Goal: Entertainment & Leisure: Consume media (video, audio)

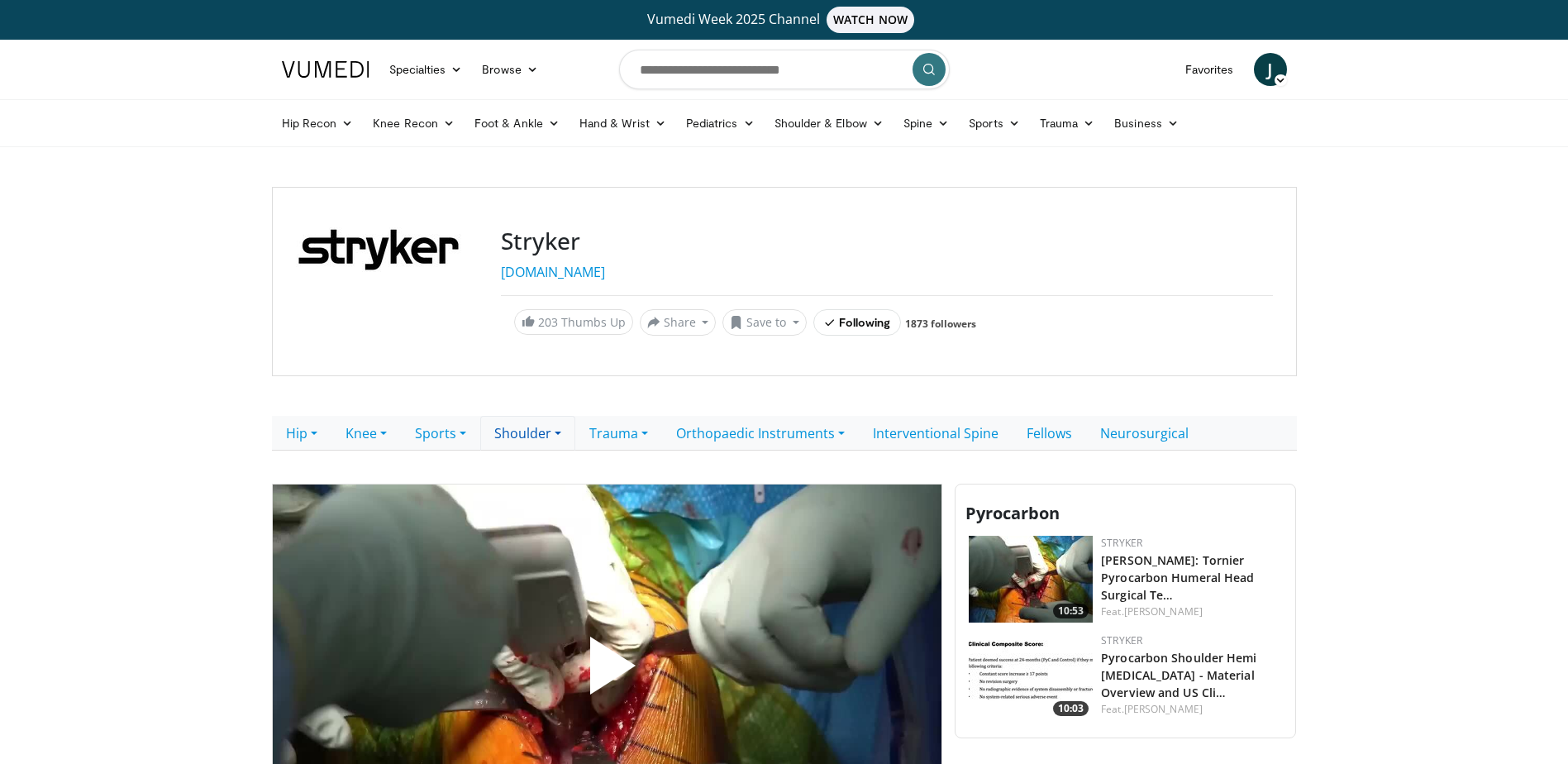
click at [544, 434] on link "Shoulder" at bounding box center [527, 434] width 95 height 35
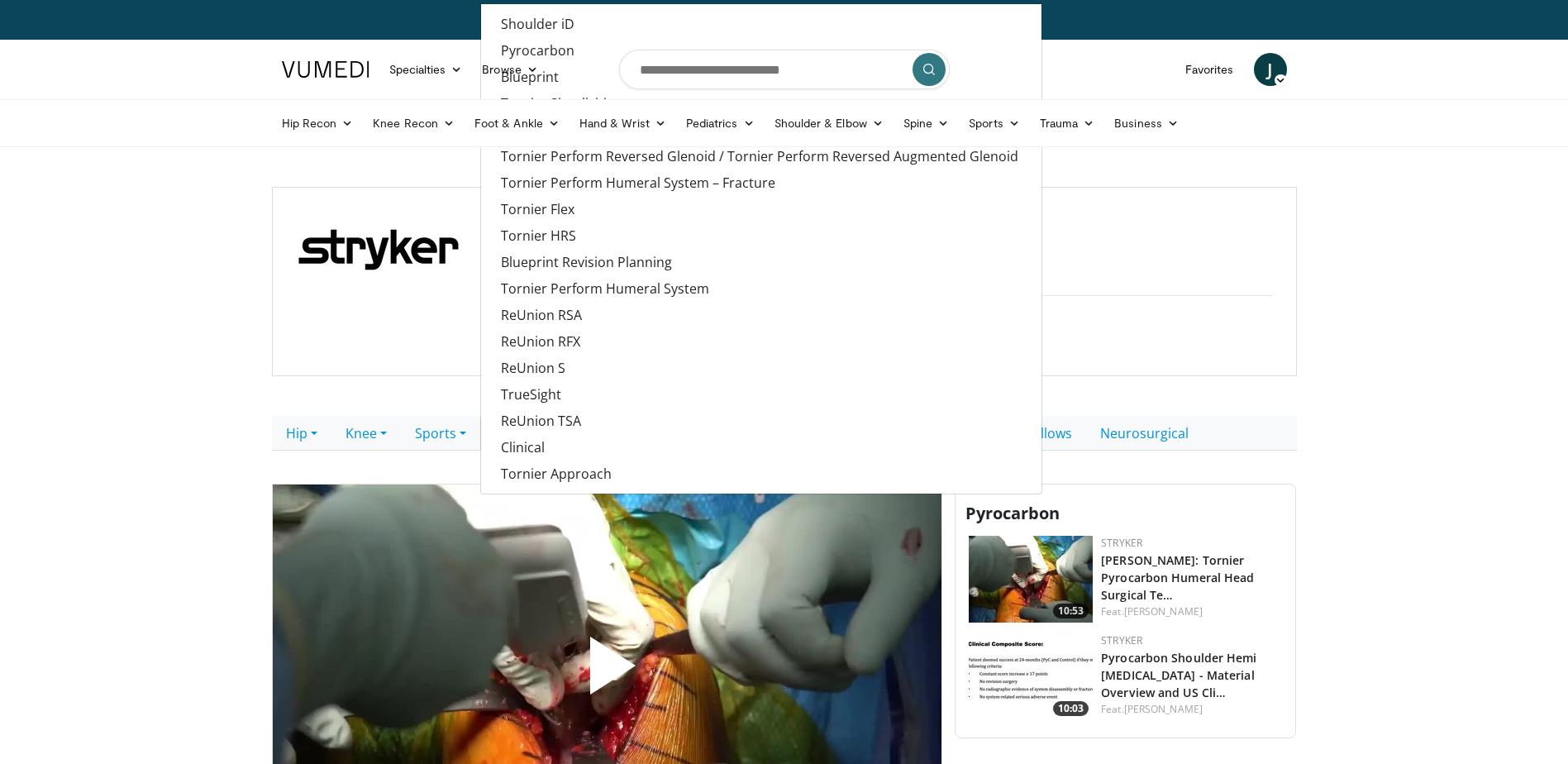
click at [238, 385] on body "Vumedi Week 2025 Channel WATCH NOW Specialties Adult & Family Medicine Allergy,…" at bounding box center [784, 735] width 1568 height 1470
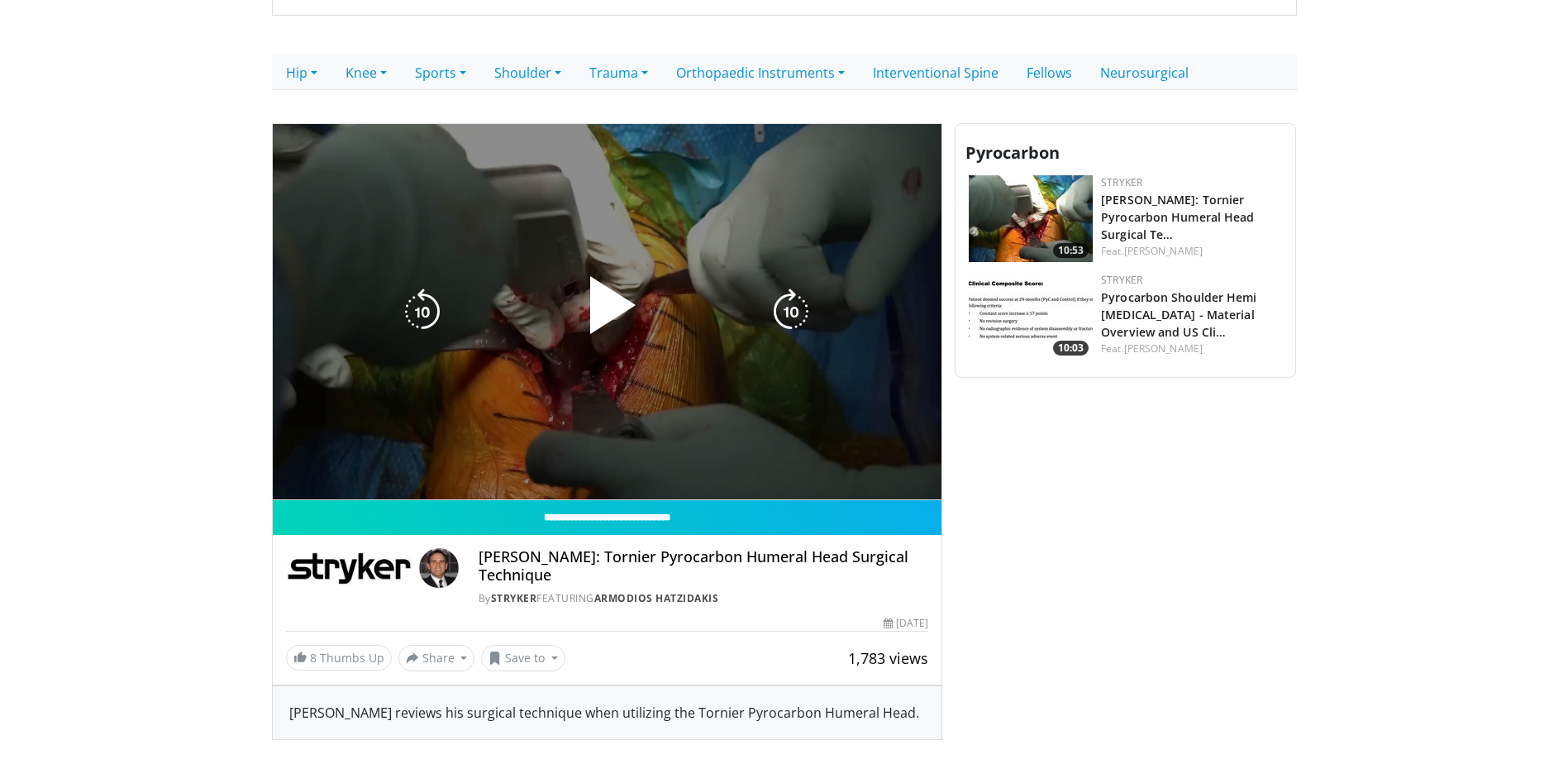
scroll to position [413, 0]
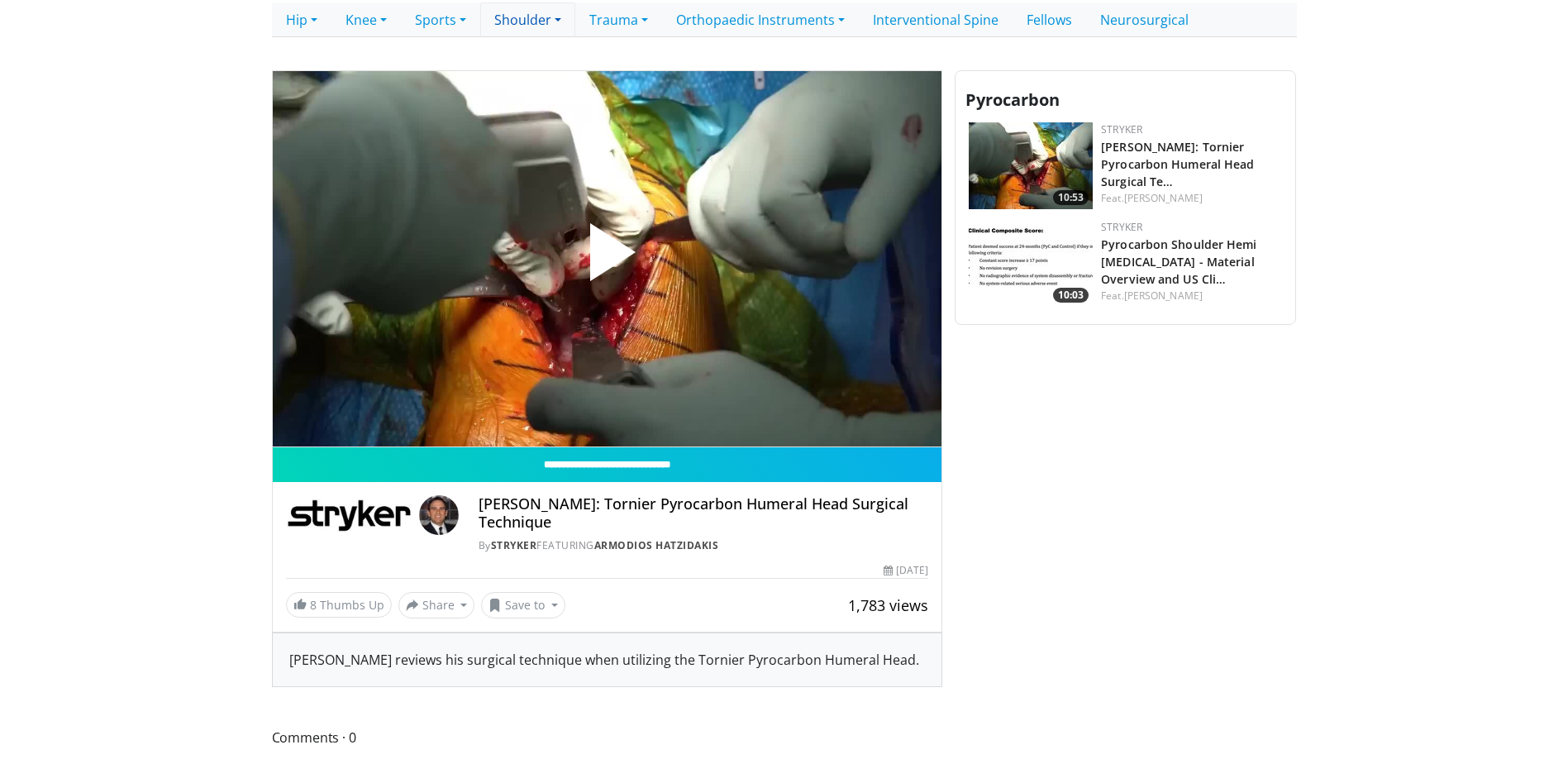
click at [533, 14] on link "Shoulder" at bounding box center [527, 20] width 95 height 35
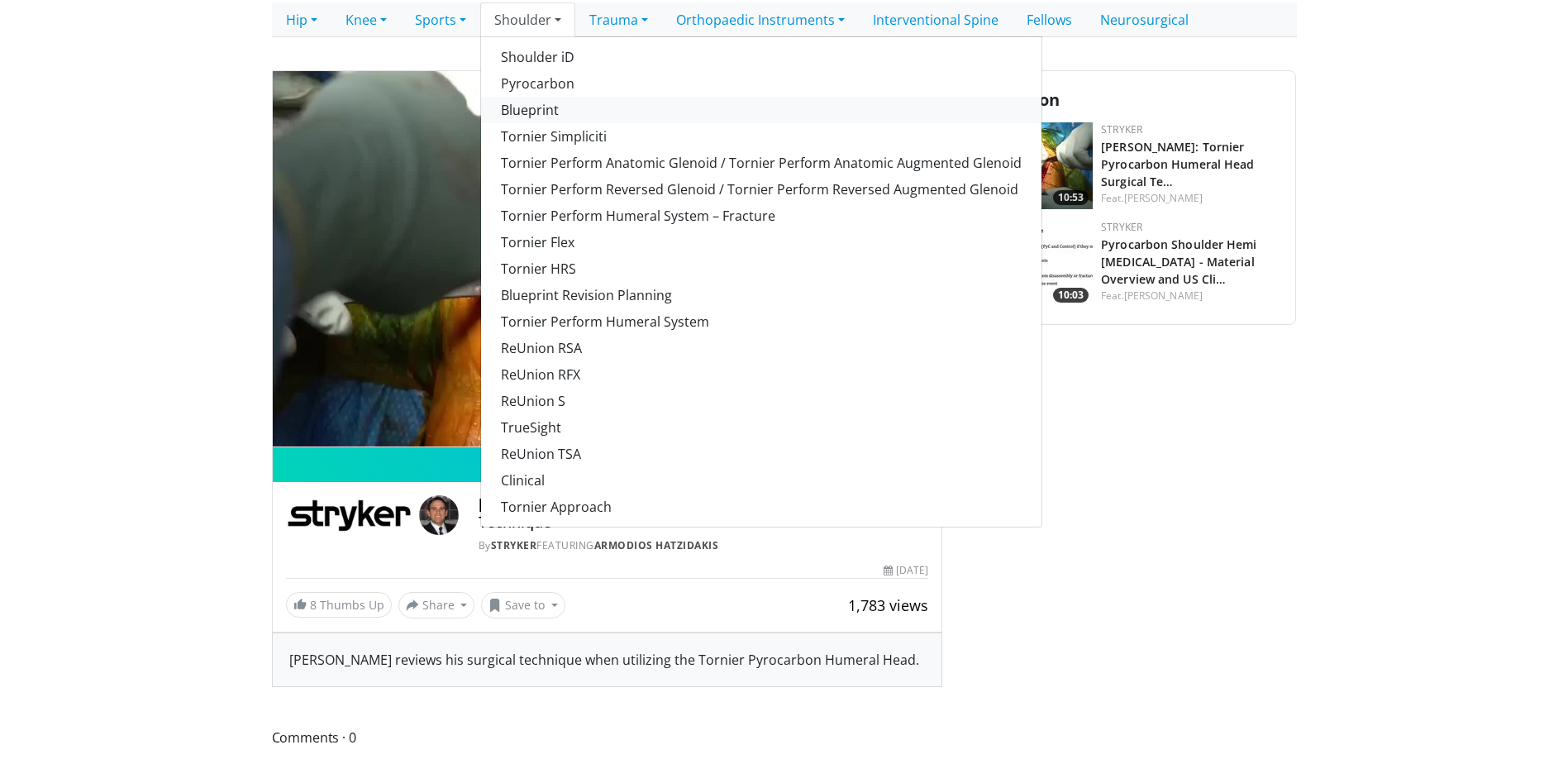
click at [545, 104] on link "Blueprint" at bounding box center [761, 109] width 561 height 26
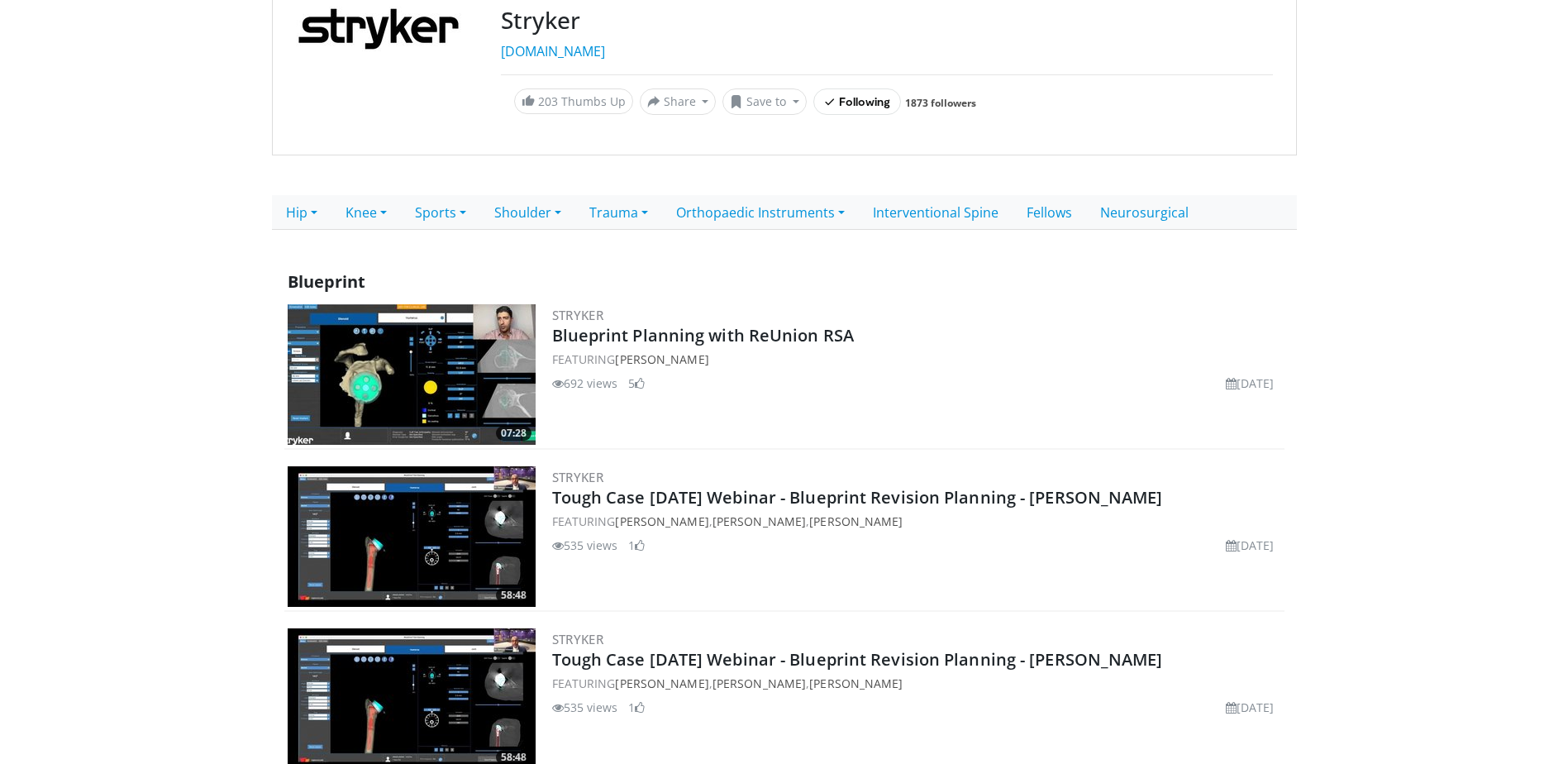
scroll to position [276, 0]
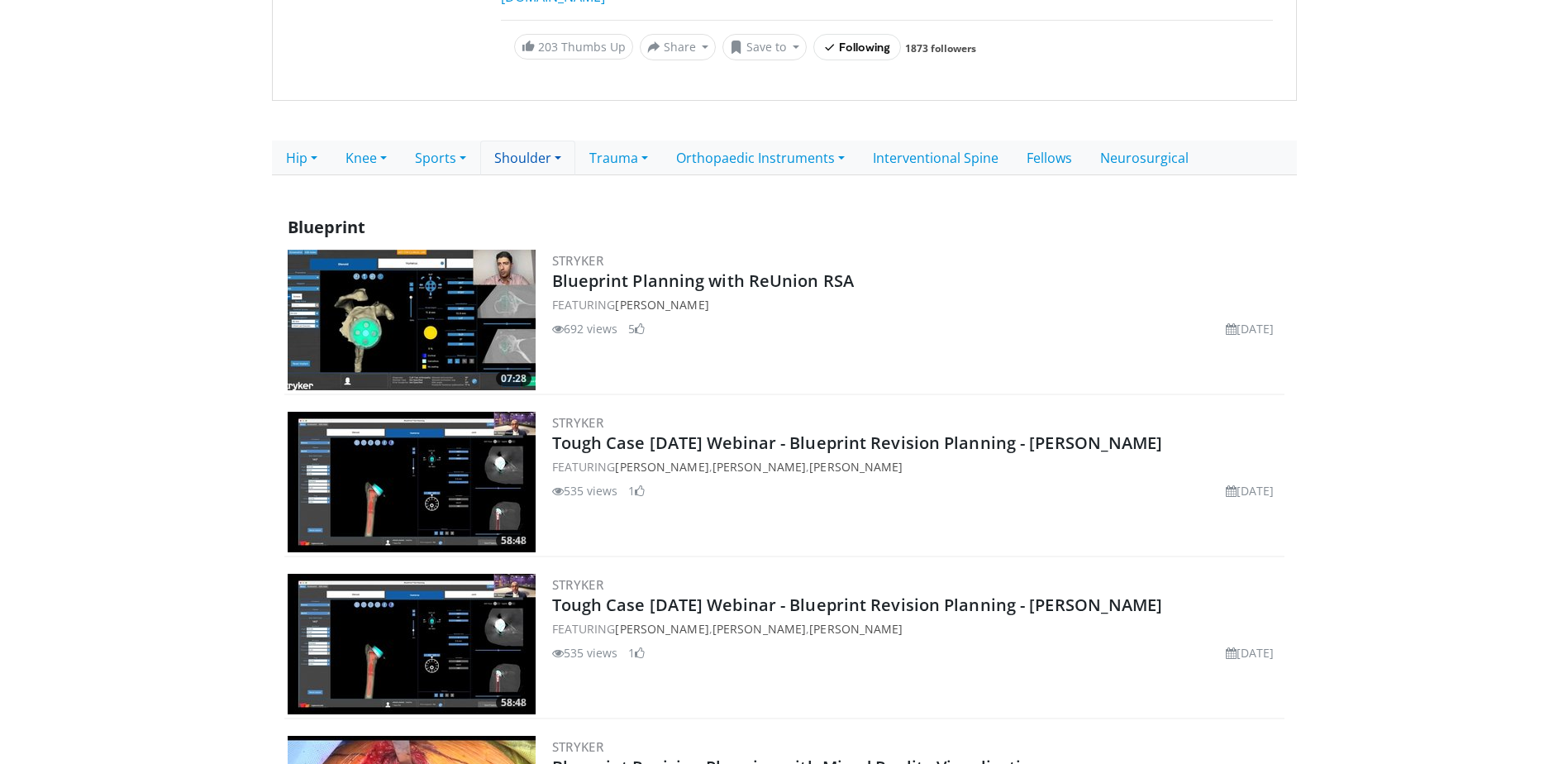
click at [545, 160] on link "Shoulder" at bounding box center [527, 158] width 95 height 35
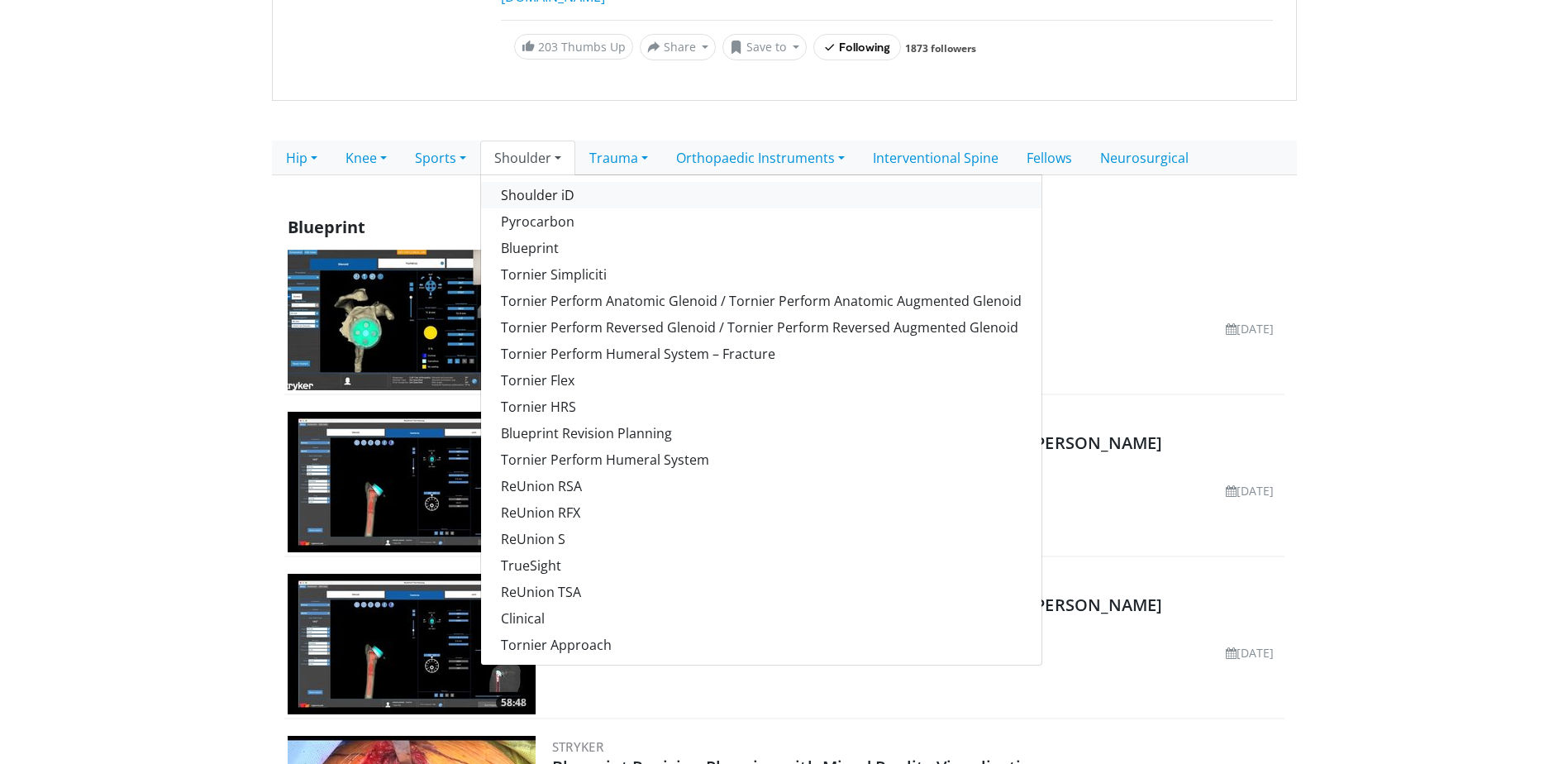
click at [557, 194] on link "Shoulder iD" at bounding box center [761, 195] width 561 height 26
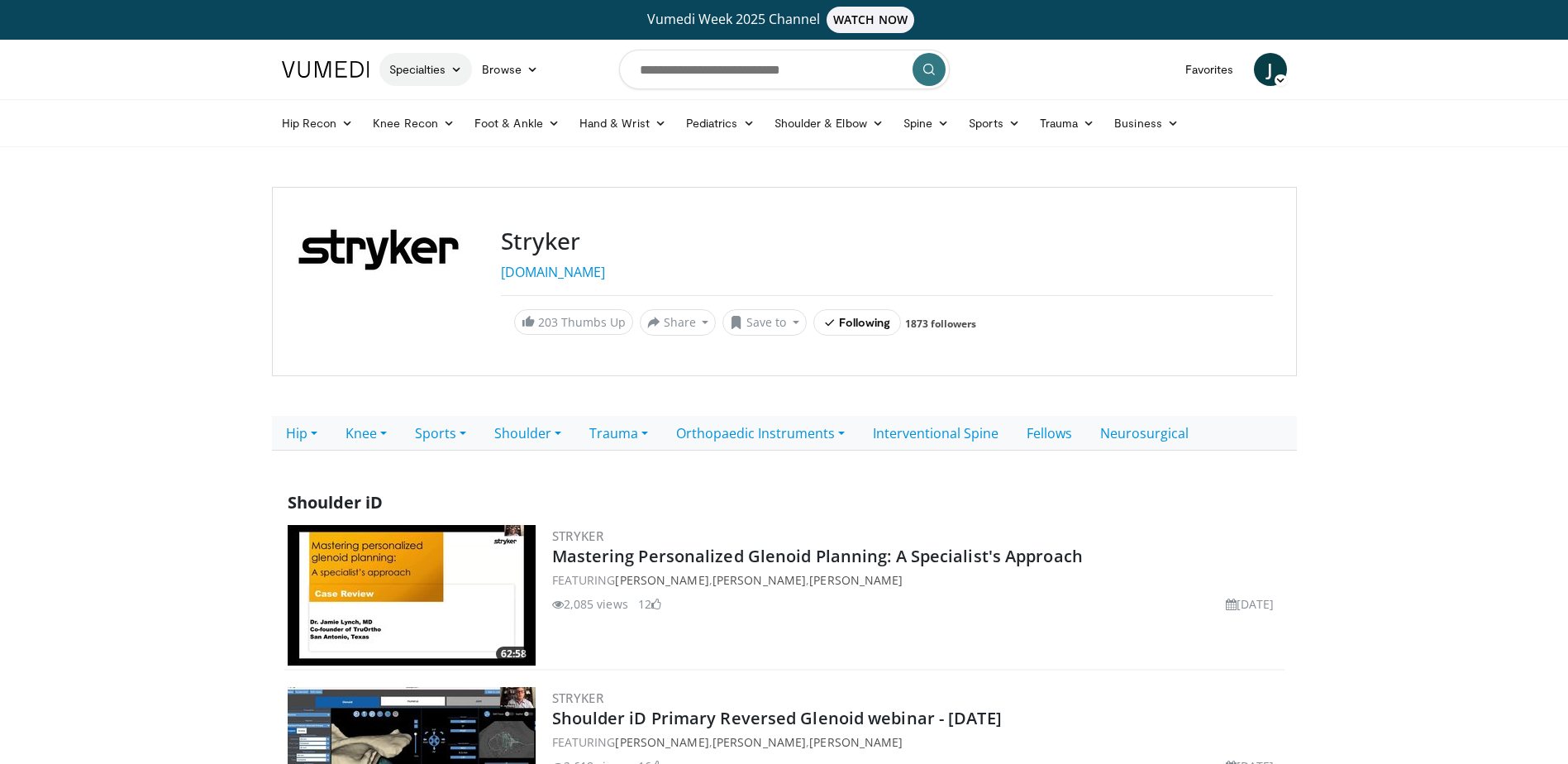
click at [439, 70] on link "Specialties" at bounding box center [426, 69] width 93 height 33
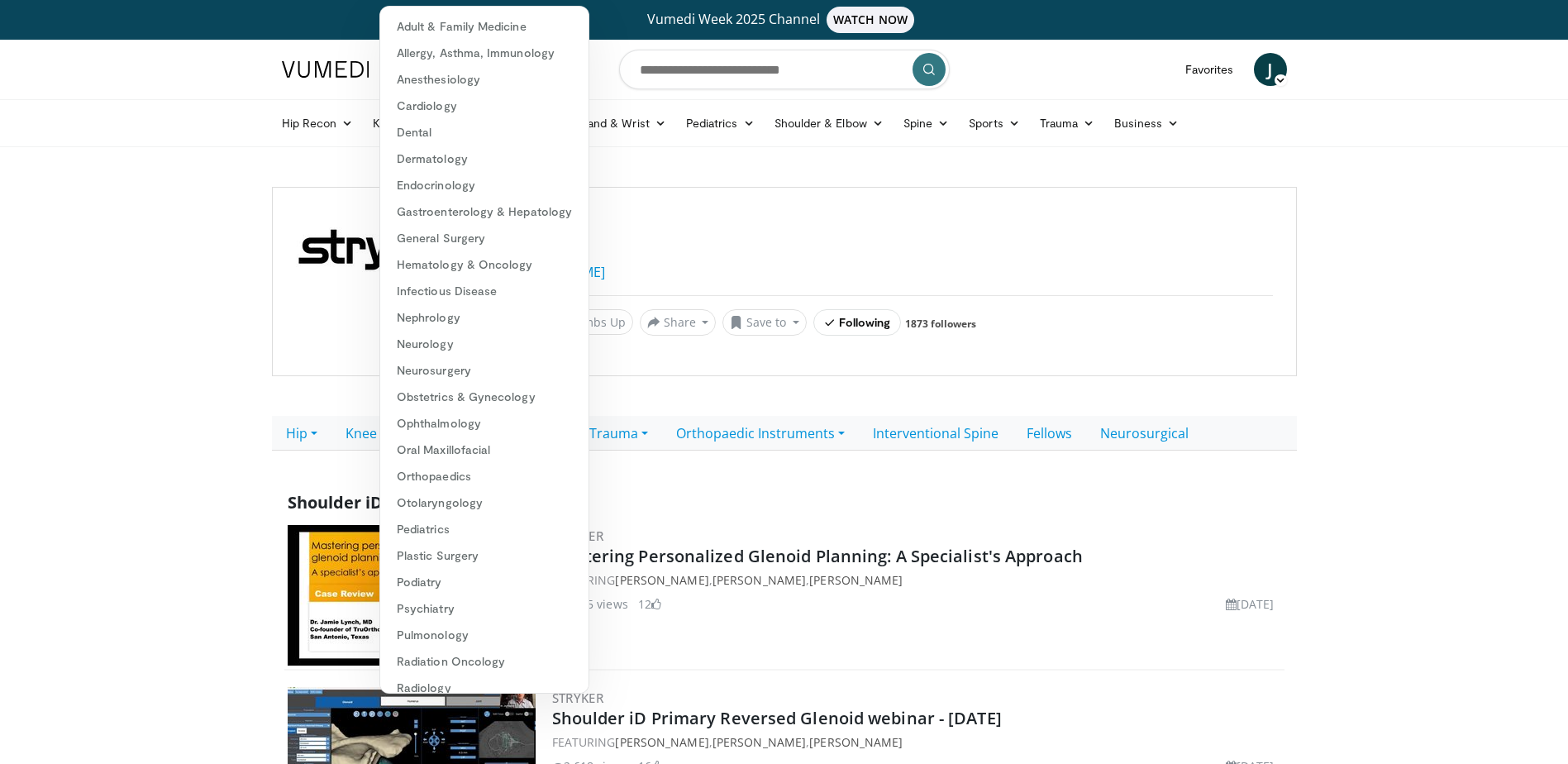
click at [272, 137] on div "Hip Recon Hip Arthroplasty Revision Hip Arthroplasty Hip Preservation Knee Reco…" at bounding box center [784, 123] width 1025 height 46
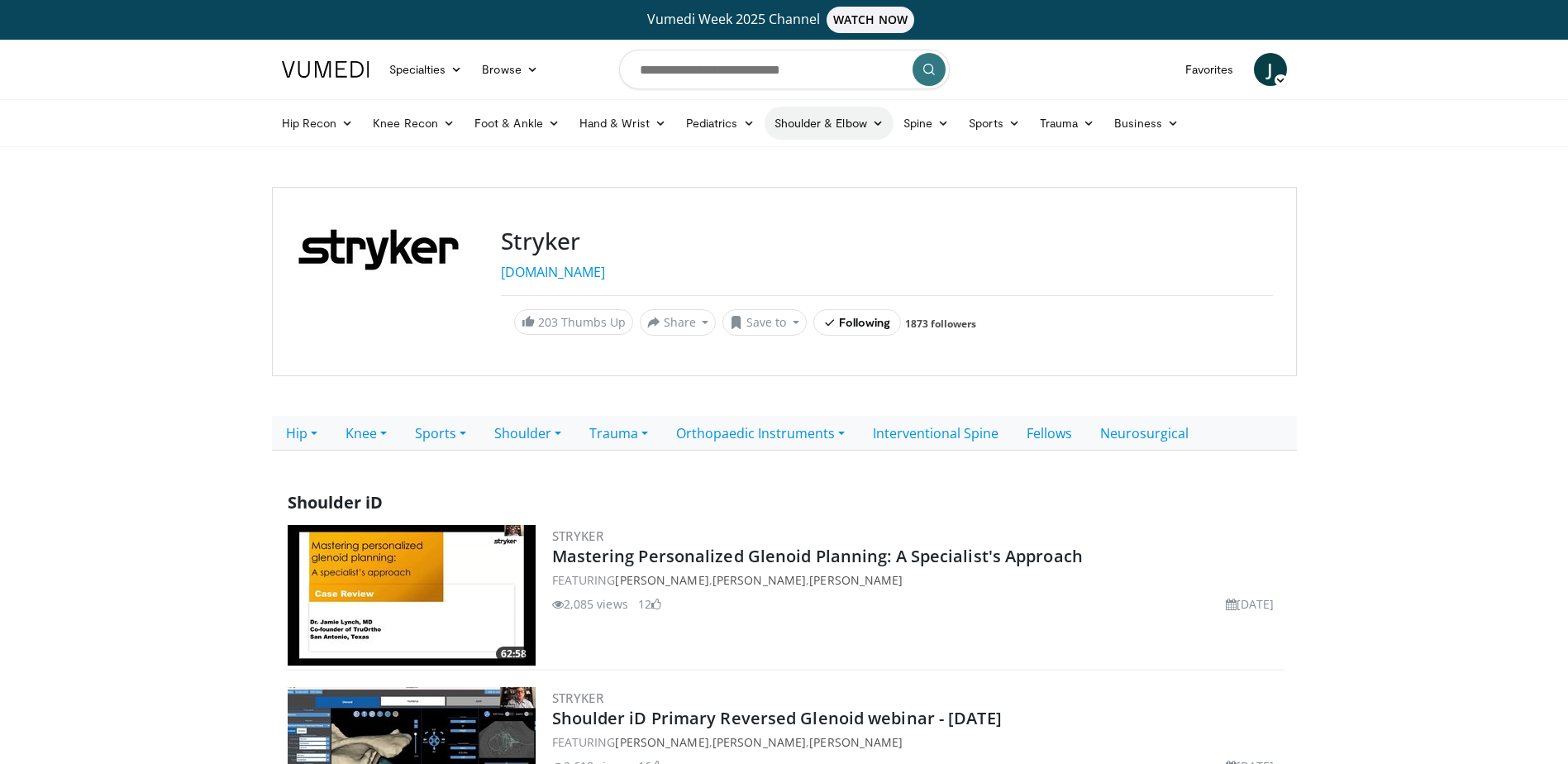
click at [865, 120] on link "Shoulder & Elbow" at bounding box center [830, 123] width 129 height 33
click at [742, 189] on link "Shoulder" at bounding box center [794, 188] width 197 height 26
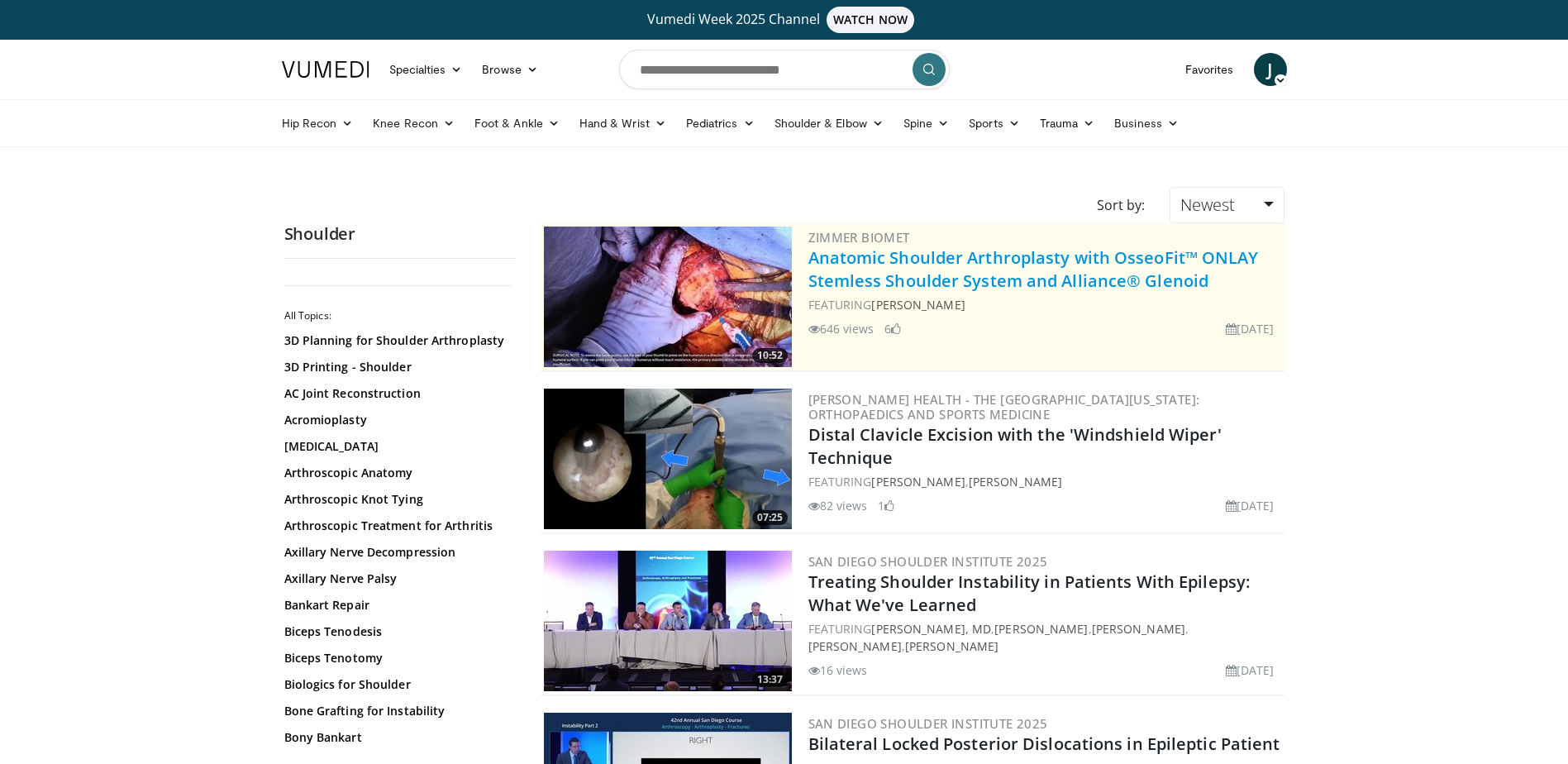
click at [897, 274] on link "Anatomic Shoulder Arthroplasty with OsseoFit™ ONLAY Stemless Shoulder System an…" at bounding box center [1034, 269] width 451 height 45
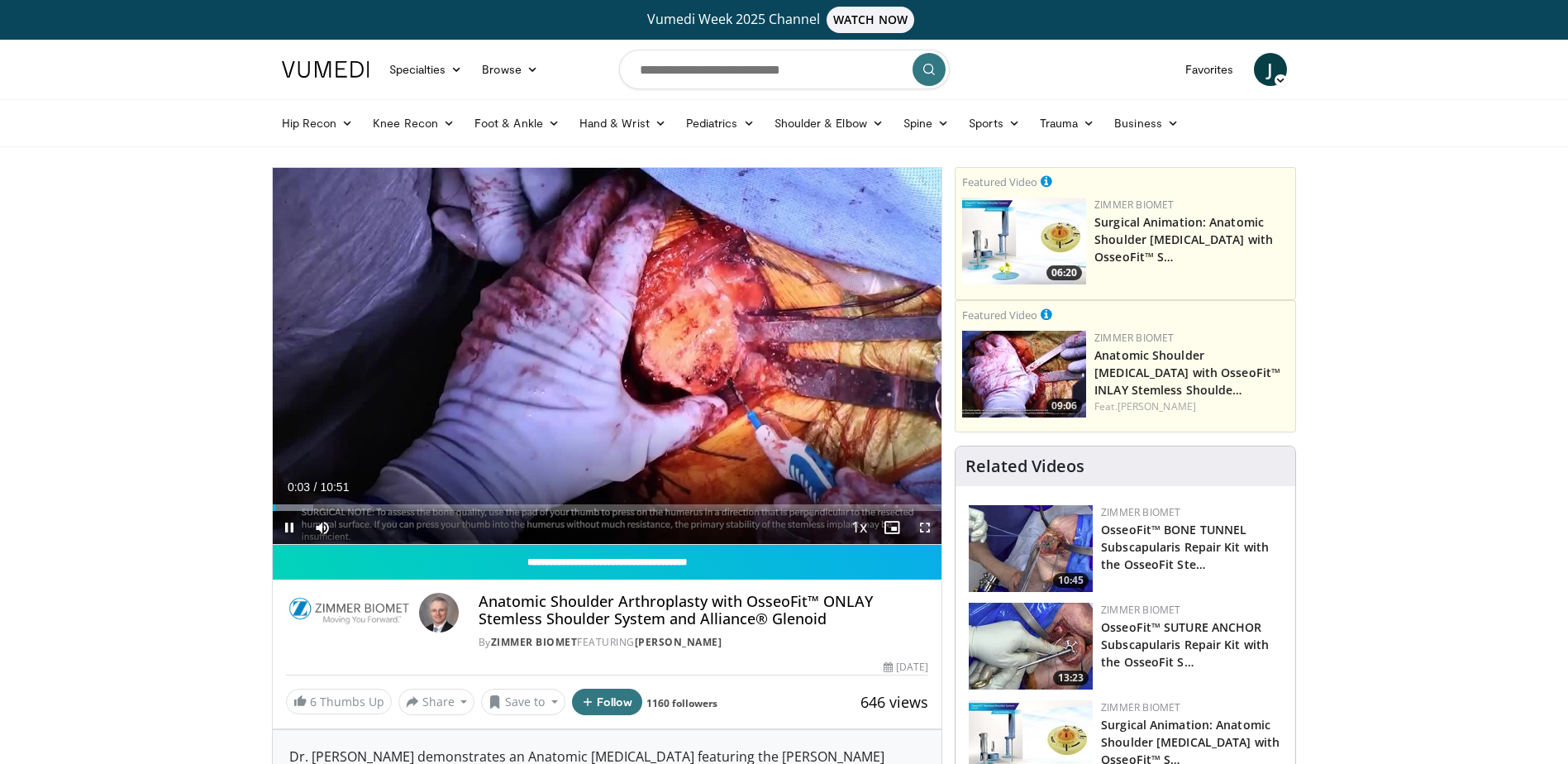
click at [926, 531] on span "Video Player" at bounding box center [925, 527] width 33 height 33
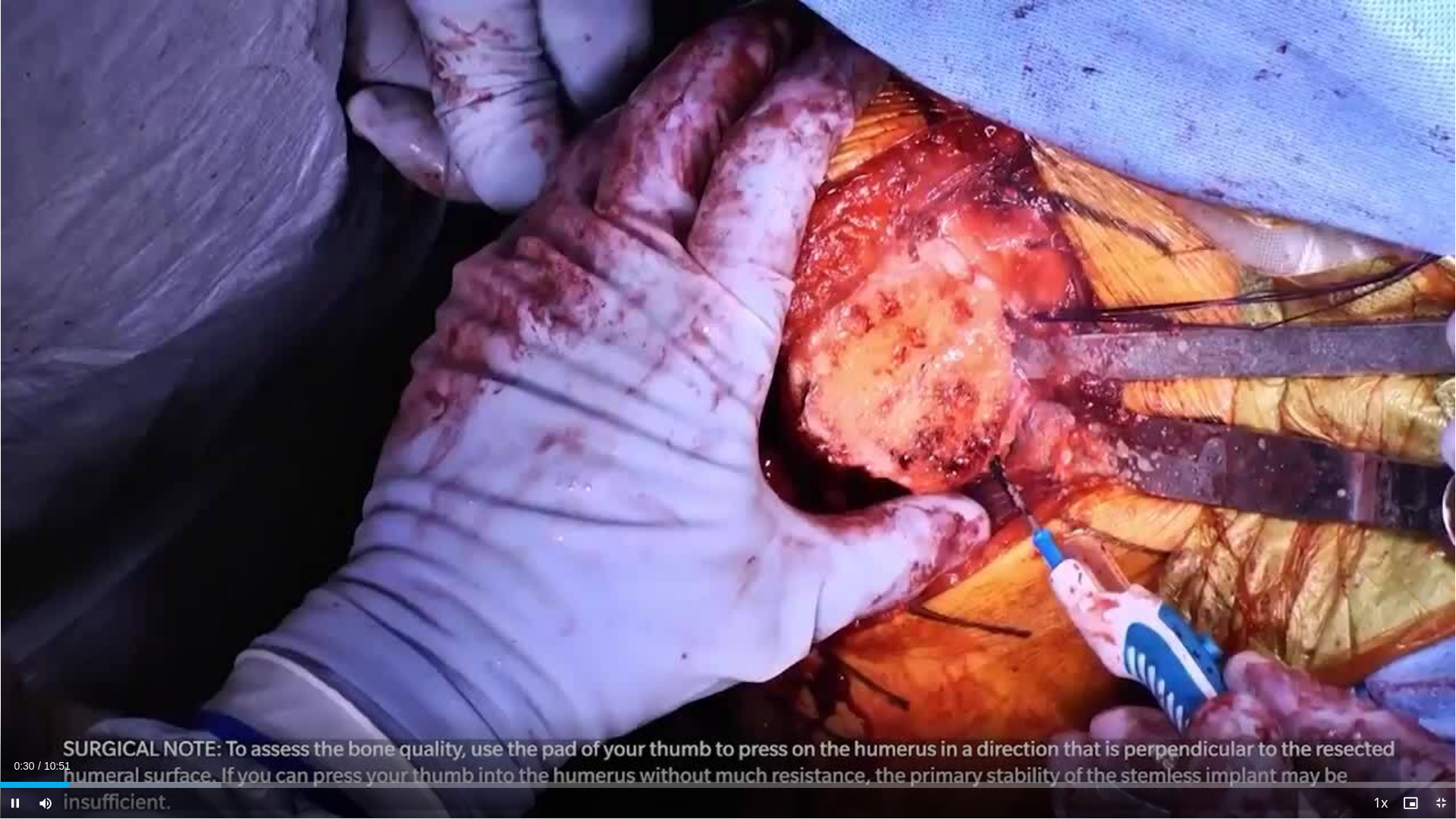
click at [1438, 700] on span "Video Player" at bounding box center [1441, 802] width 30 height 30
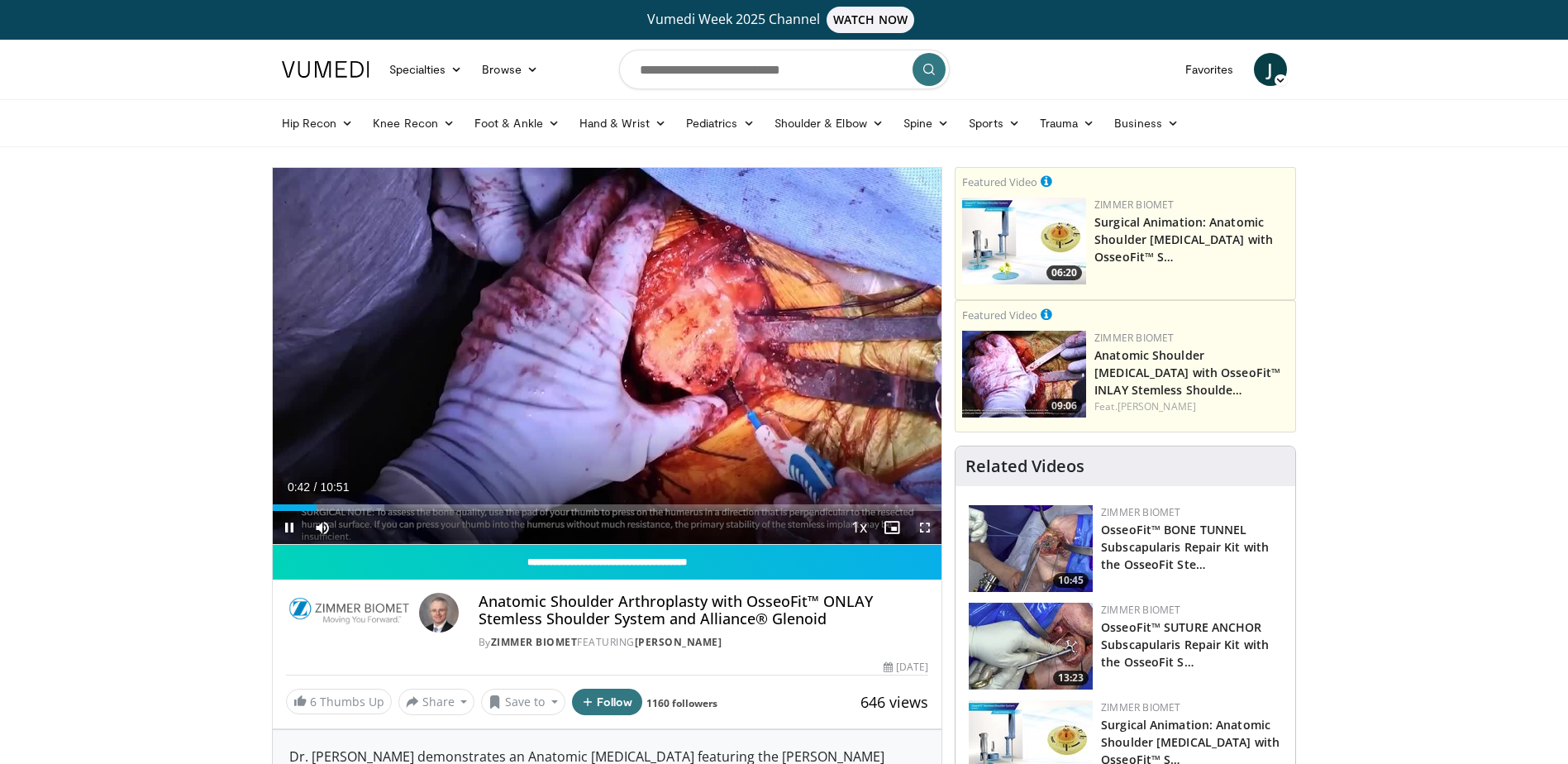
click at [926, 526] on span "Video Player" at bounding box center [925, 527] width 33 height 33
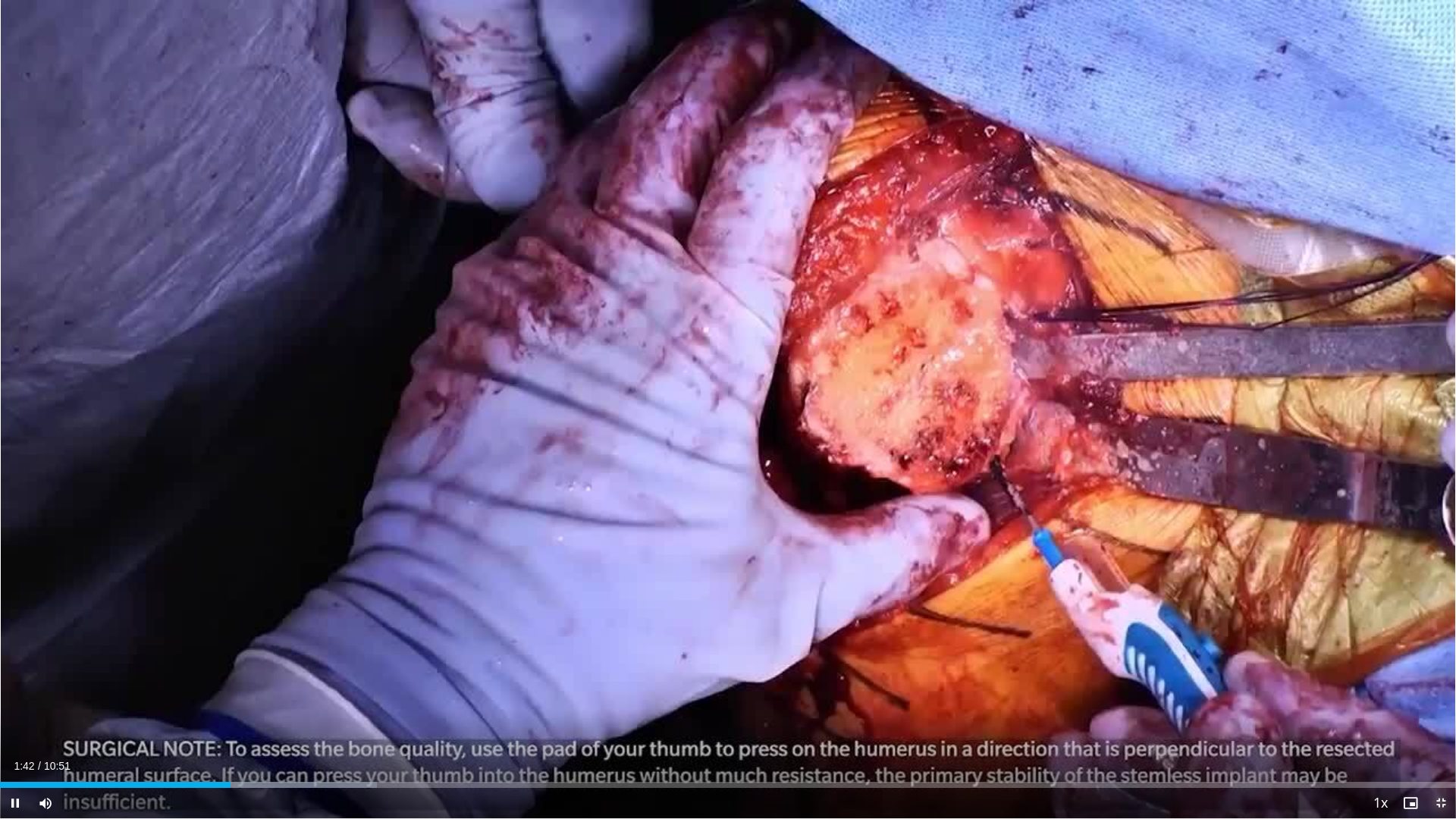
click at [1443, 700] on span "Video Player" at bounding box center [1441, 802] width 30 height 30
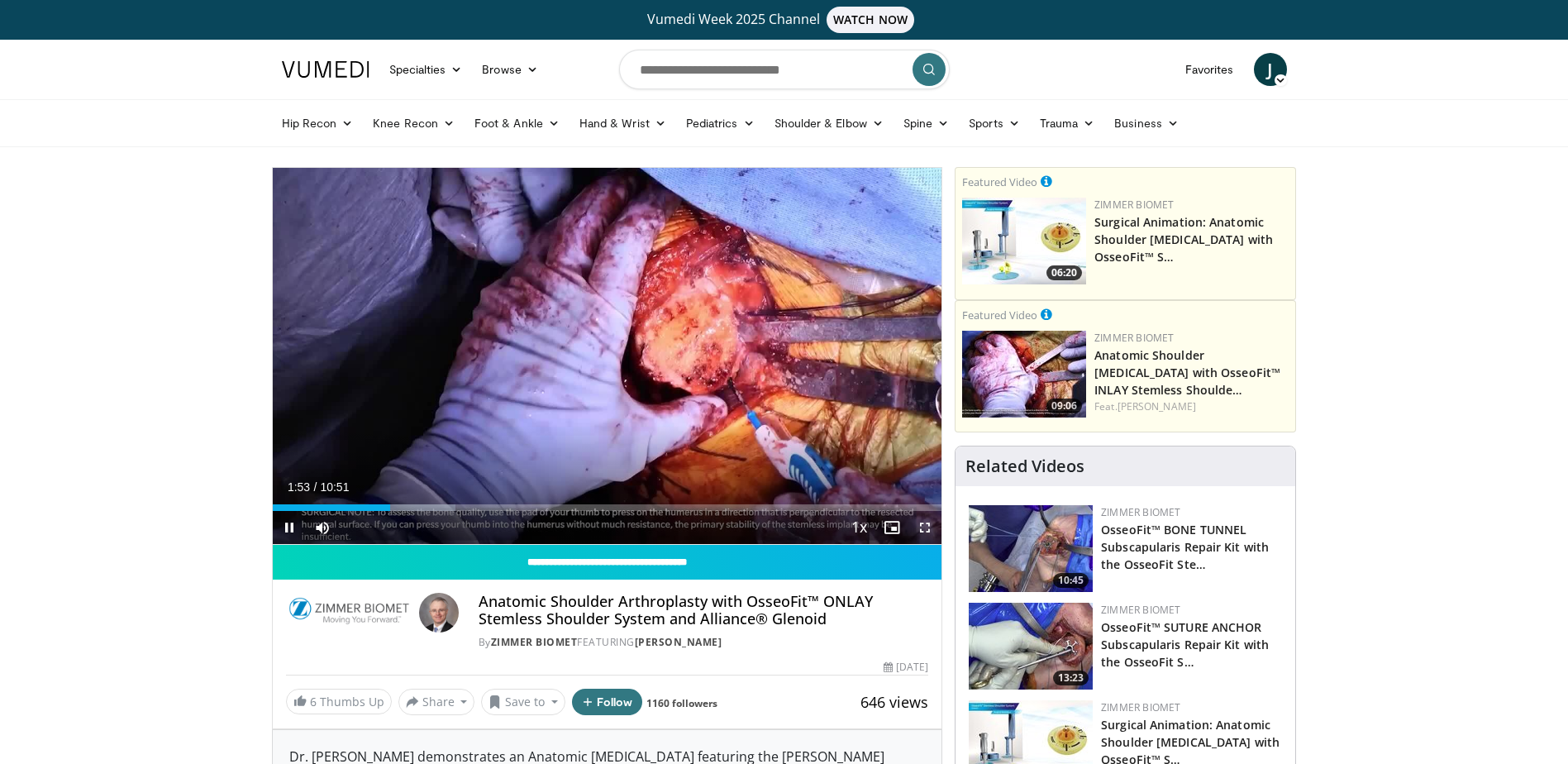
click at [925, 522] on span "Video Player" at bounding box center [925, 527] width 33 height 33
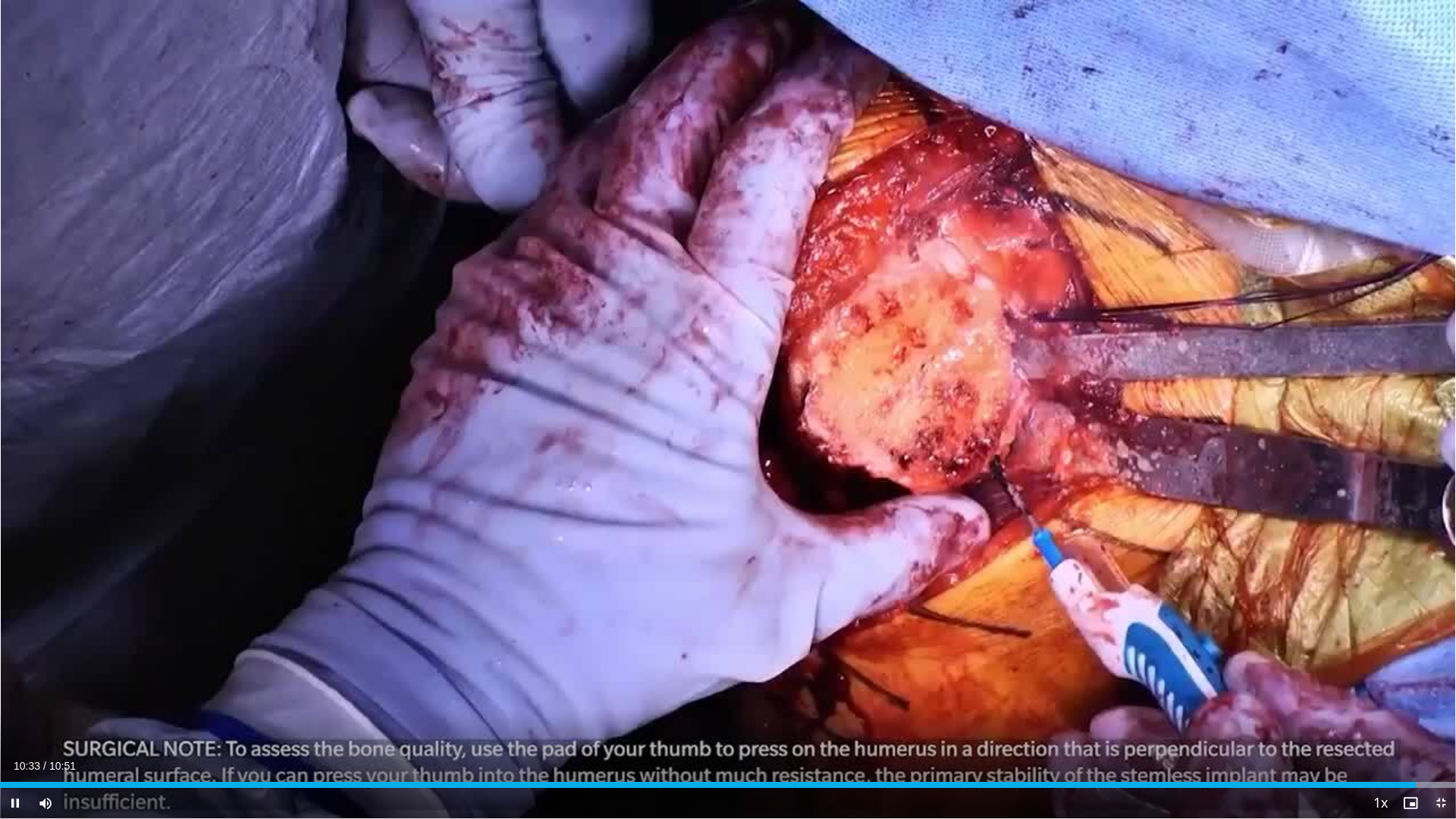
click at [1443, 700] on span "Video Player" at bounding box center [1441, 802] width 30 height 30
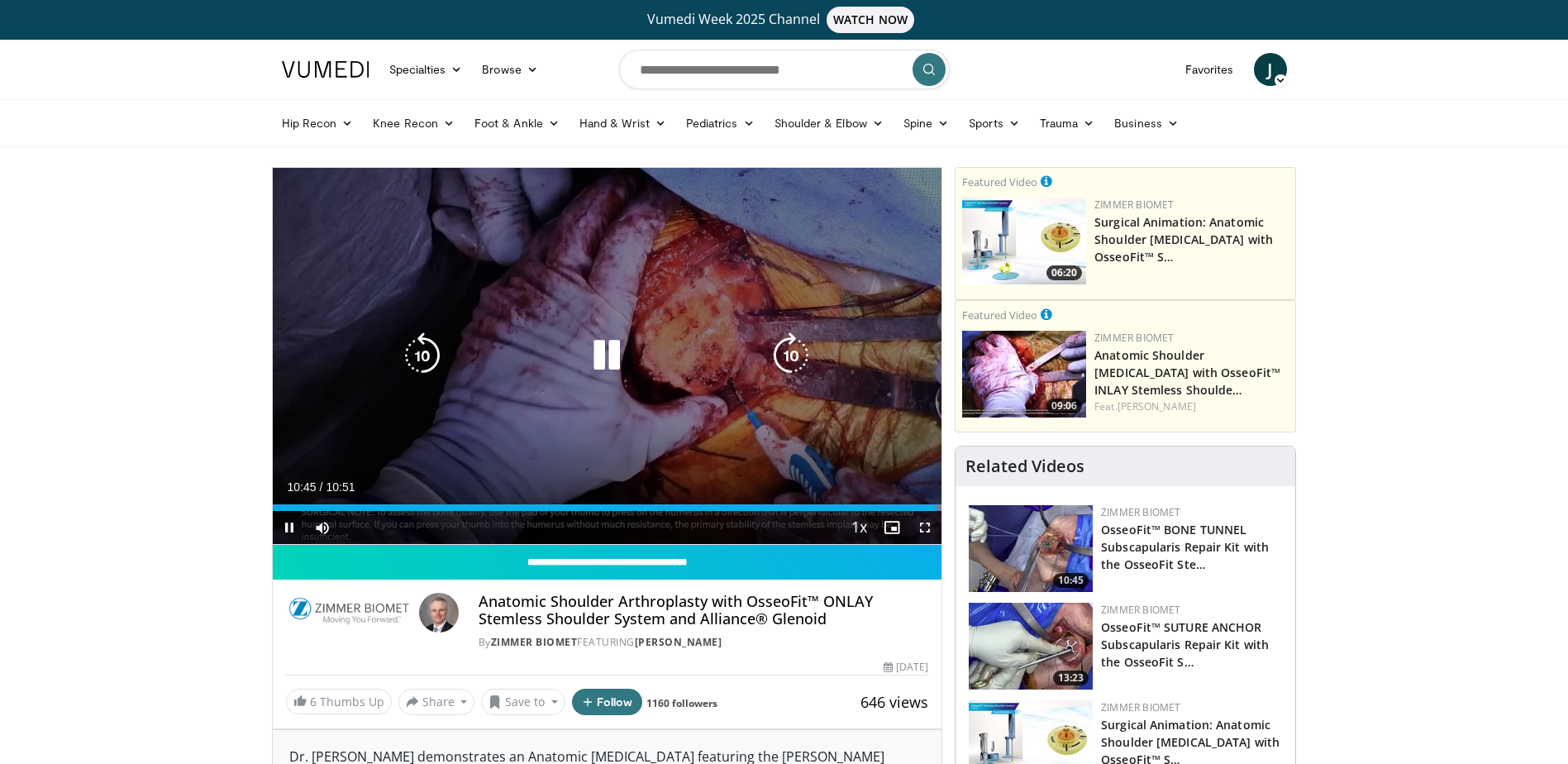
click at [602, 356] on icon "Video Player" at bounding box center [607, 356] width 46 height 46
